Goal: Task Accomplishment & Management: Use online tool/utility

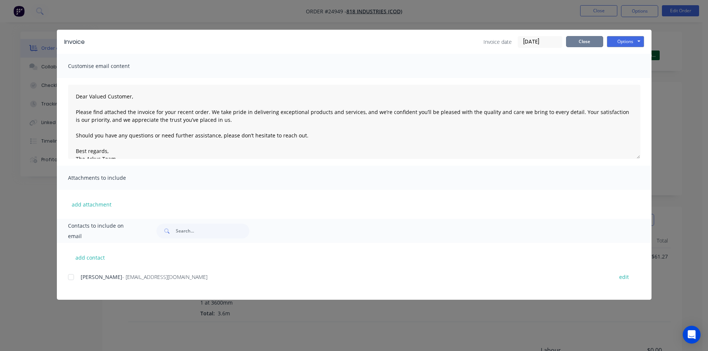
click at [575, 41] on button "Close" at bounding box center [584, 41] width 37 height 11
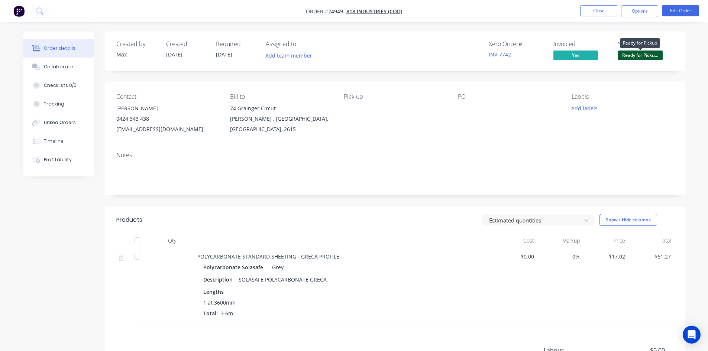
click at [637, 55] on span "Ready for Picku..." at bounding box center [640, 55] width 45 height 9
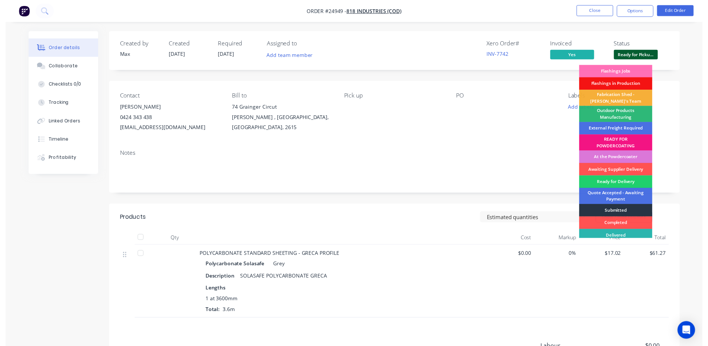
scroll to position [16, 0]
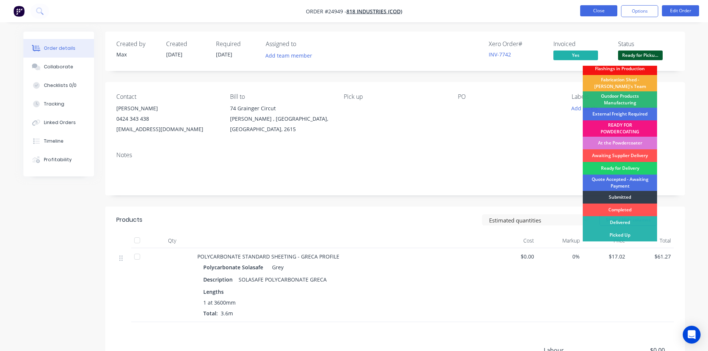
click at [617, 235] on div "Picked Up" at bounding box center [620, 235] width 74 height 13
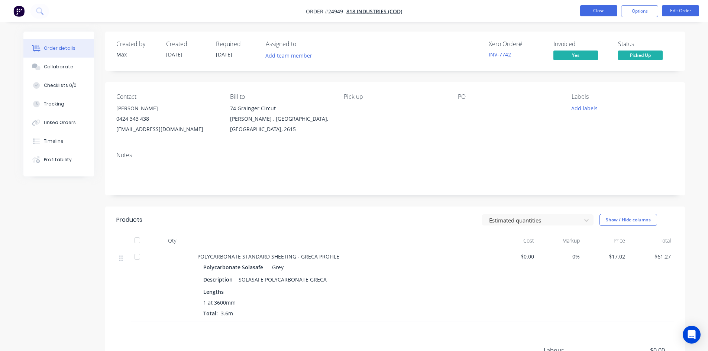
click at [603, 13] on button "Close" at bounding box center [598, 10] width 37 height 11
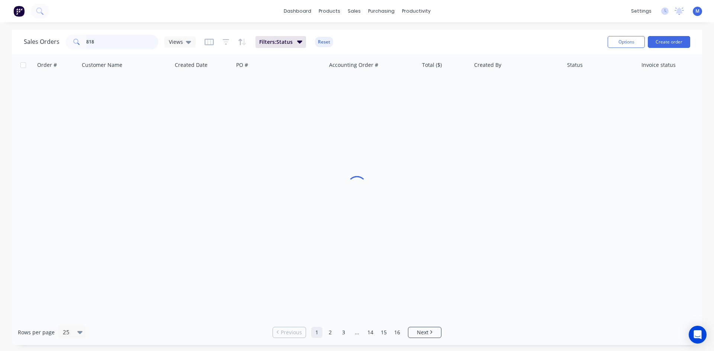
drag, startPoint x: 98, startPoint y: 40, endPoint x: 41, endPoint y: 40, distance: 57.2
click at [41, 40] on div "Sales Orders 818 Views" at bounding box center [110, 42] width 172 height 15
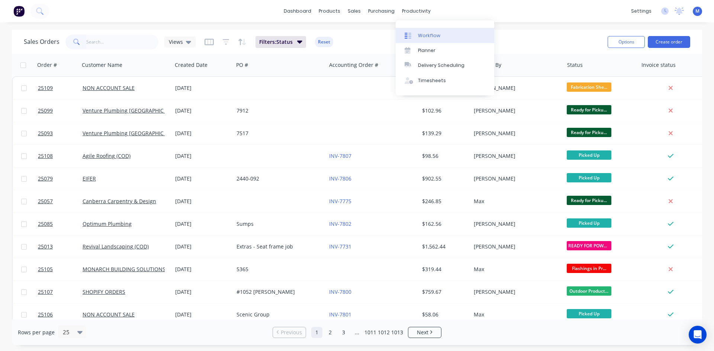
click at [423, 34] on div "Workflow" at bounding box center [429, 35] width 22 height 7
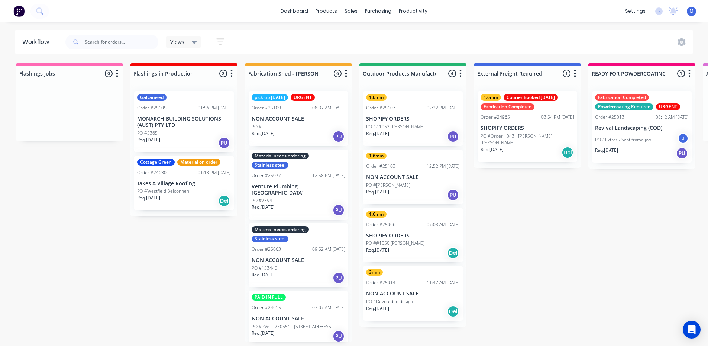
click at [160, 100] on div "Galvanised" at bounding box center [151, 97] width 29 height 7
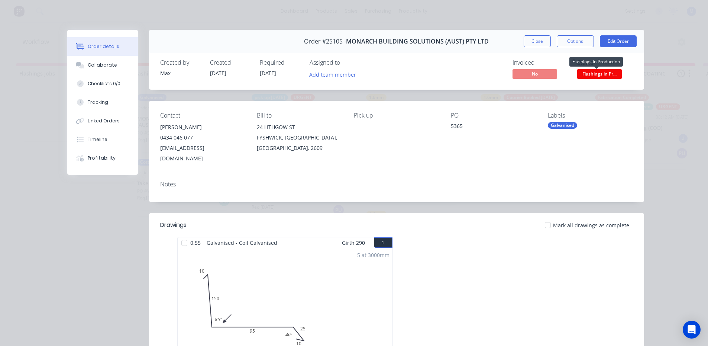
click at [582, 73] on span "Flashings in Pr..." at bounding box center [599, 73] width 45 height 9
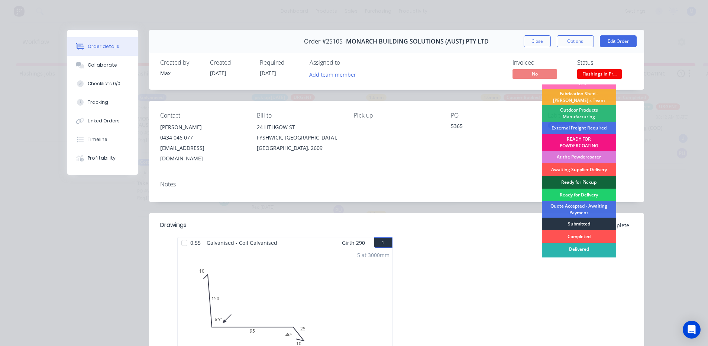
scroll to position [16, 0]
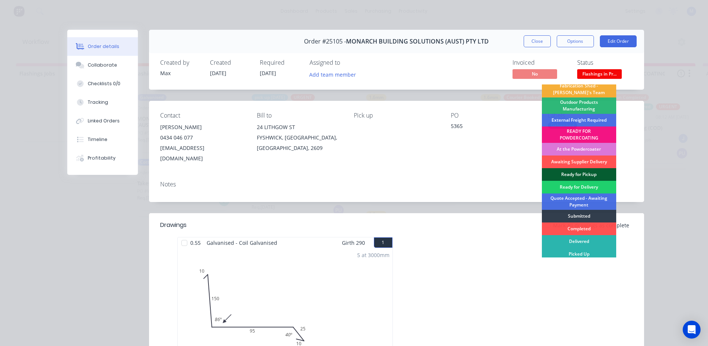
click at [588, 171] on div "Ready for Pickup" at bounding box center [579, 174] width 74 height 13
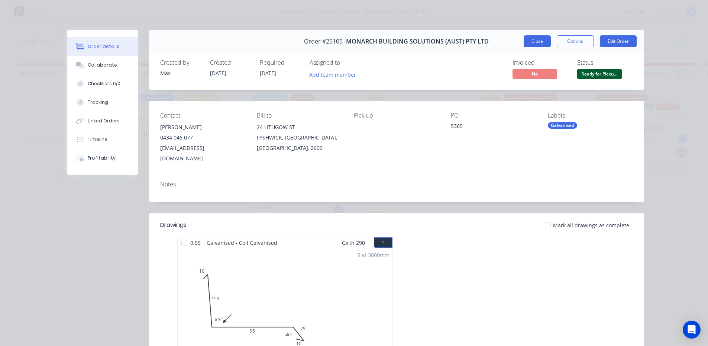
click at [534, 38] on button "Close" at bounding box center [537, 41] width 27 height 12
